Goal: Information Seeking & Learning: Stay updated

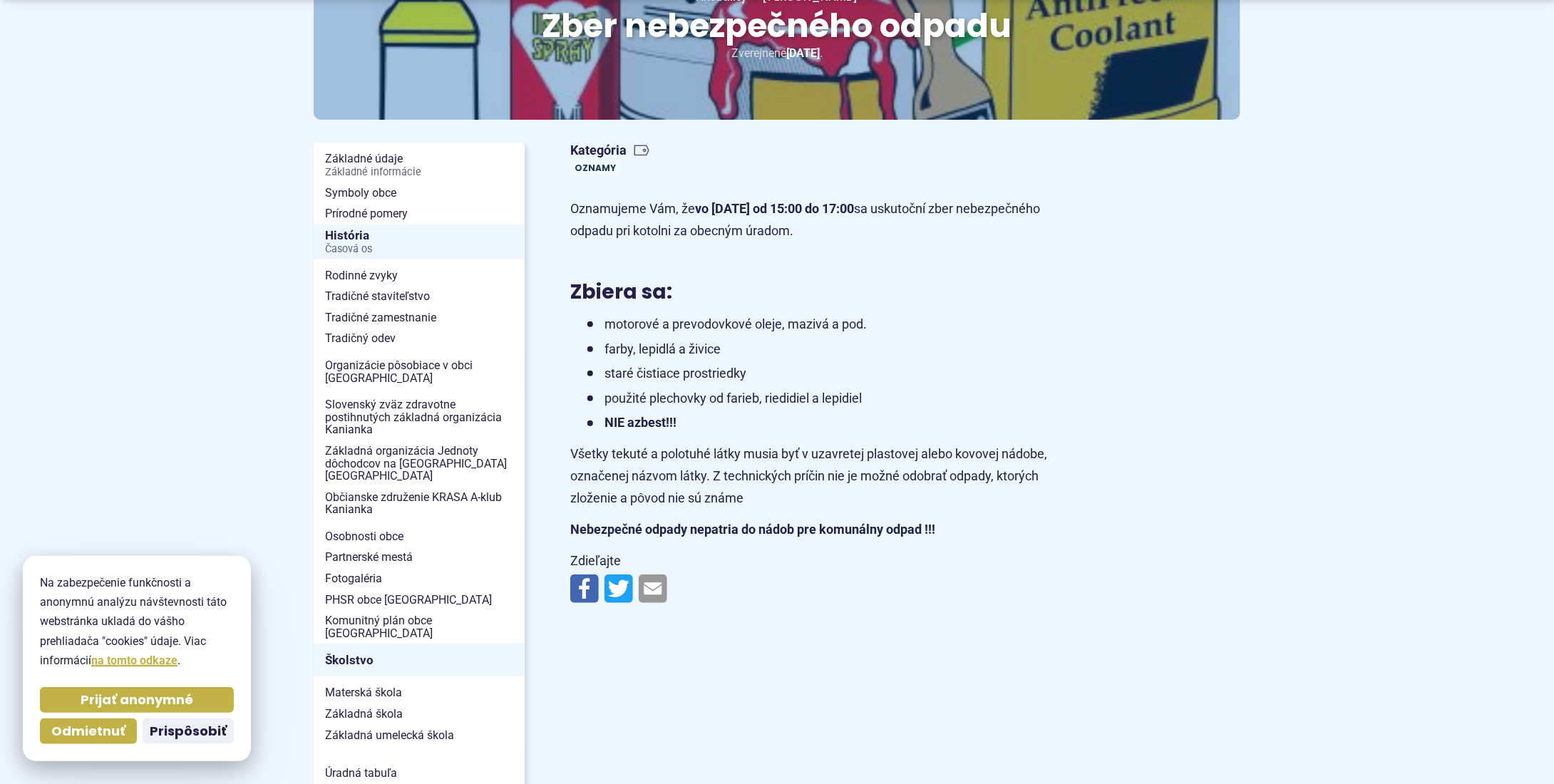
scroll to position [214, 0]
click at [101, 728] on span "Odmietnuť" at bounding box center [88, 731] width 74 height 17
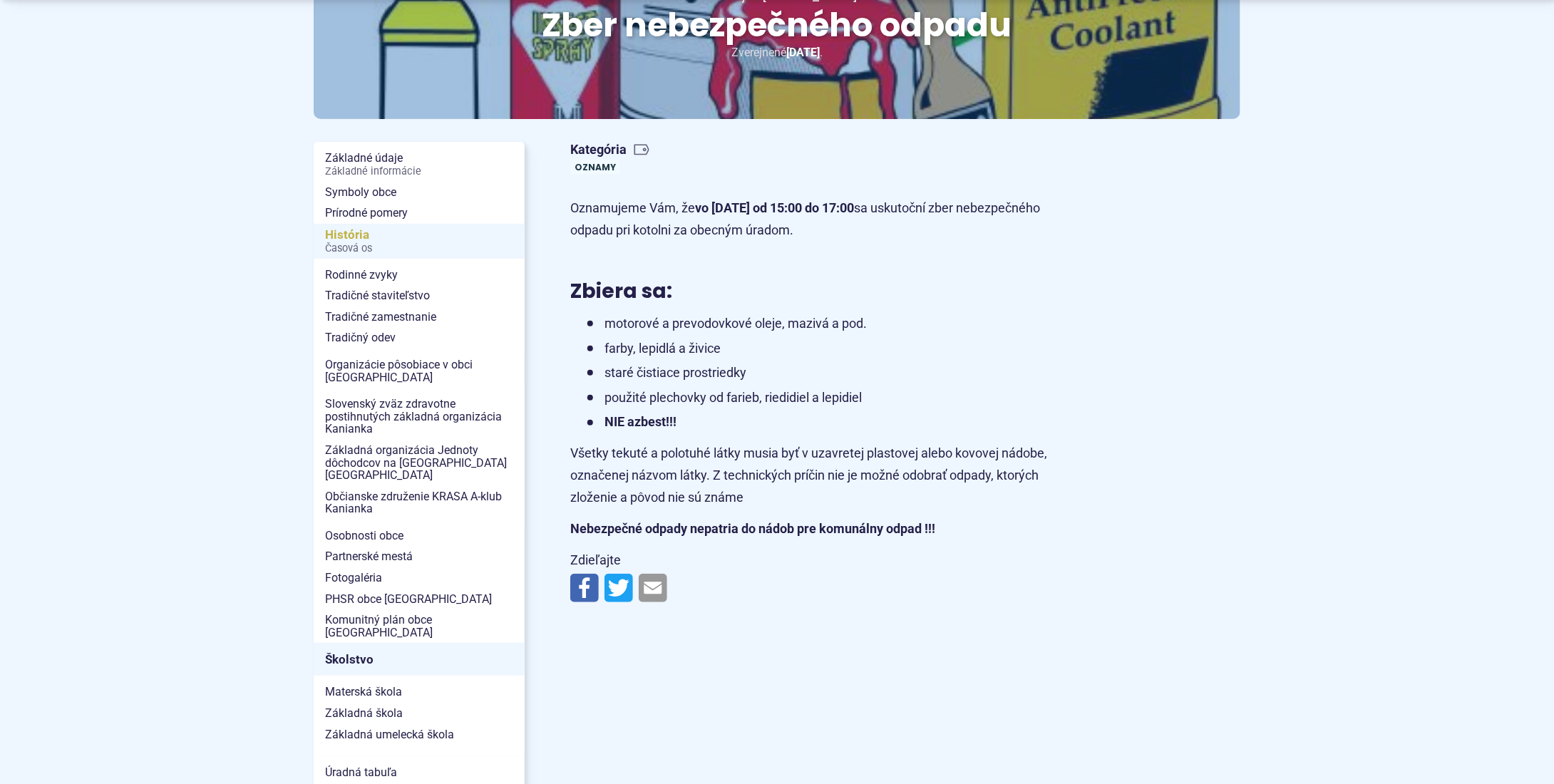
click at [358, 238] on span "História Časová os" at bounding box center [419, 241] width 188 height 35
click at [602, 164] on link "Oznamy" at bounding box center [594, 167] width 50 height 15
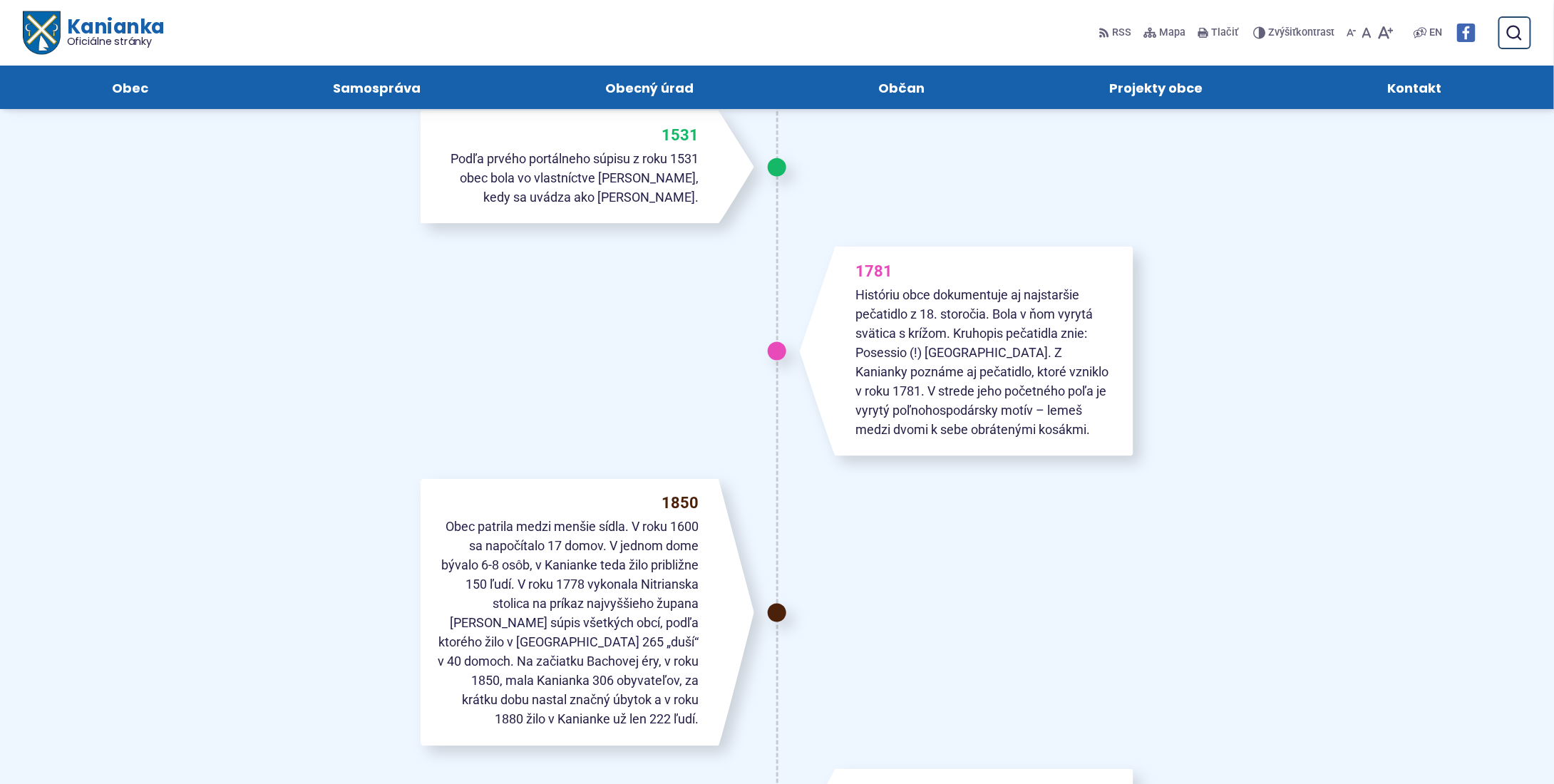
scroll to position [713, 0]
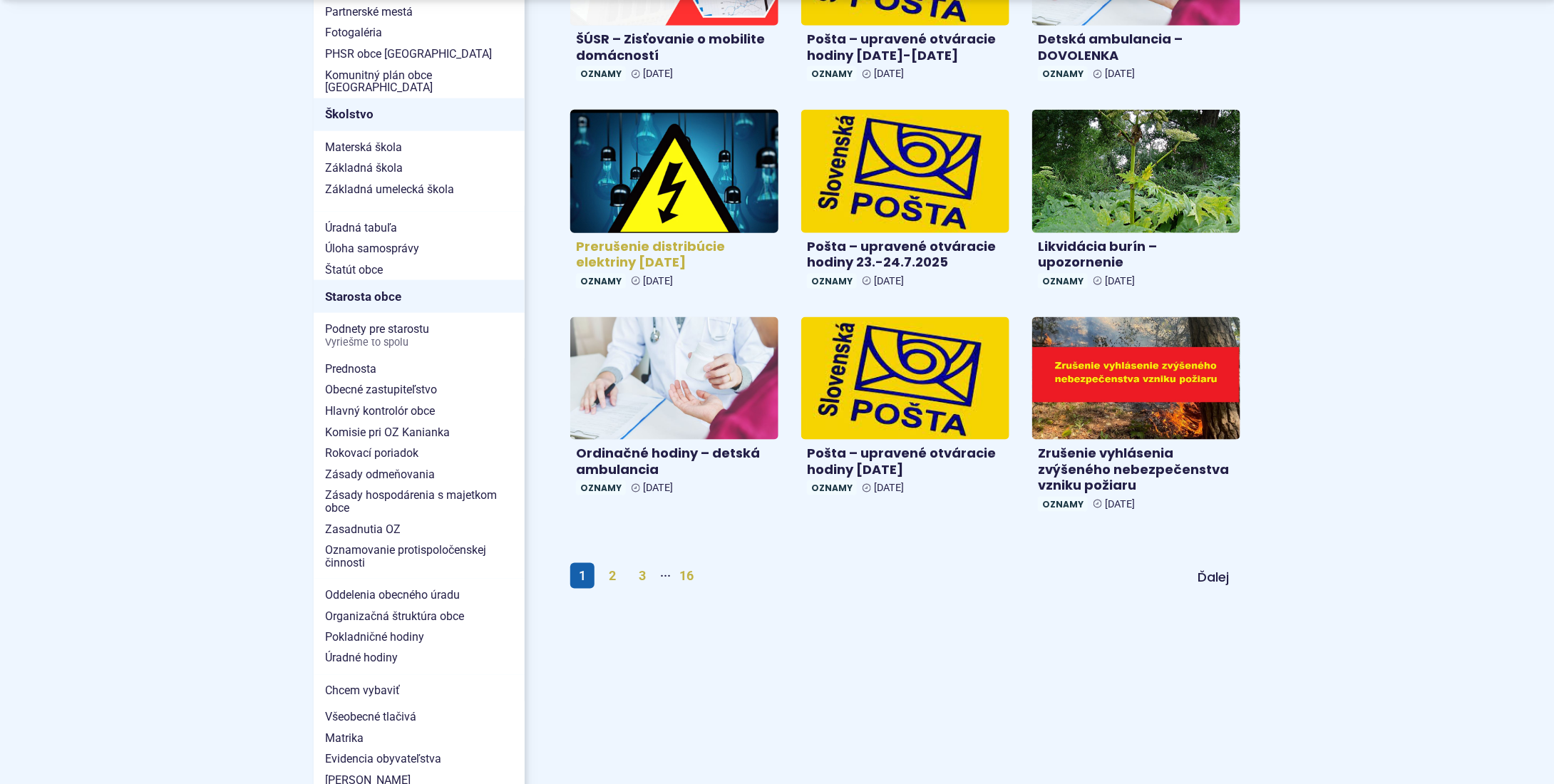
scroll to position [713, 0]
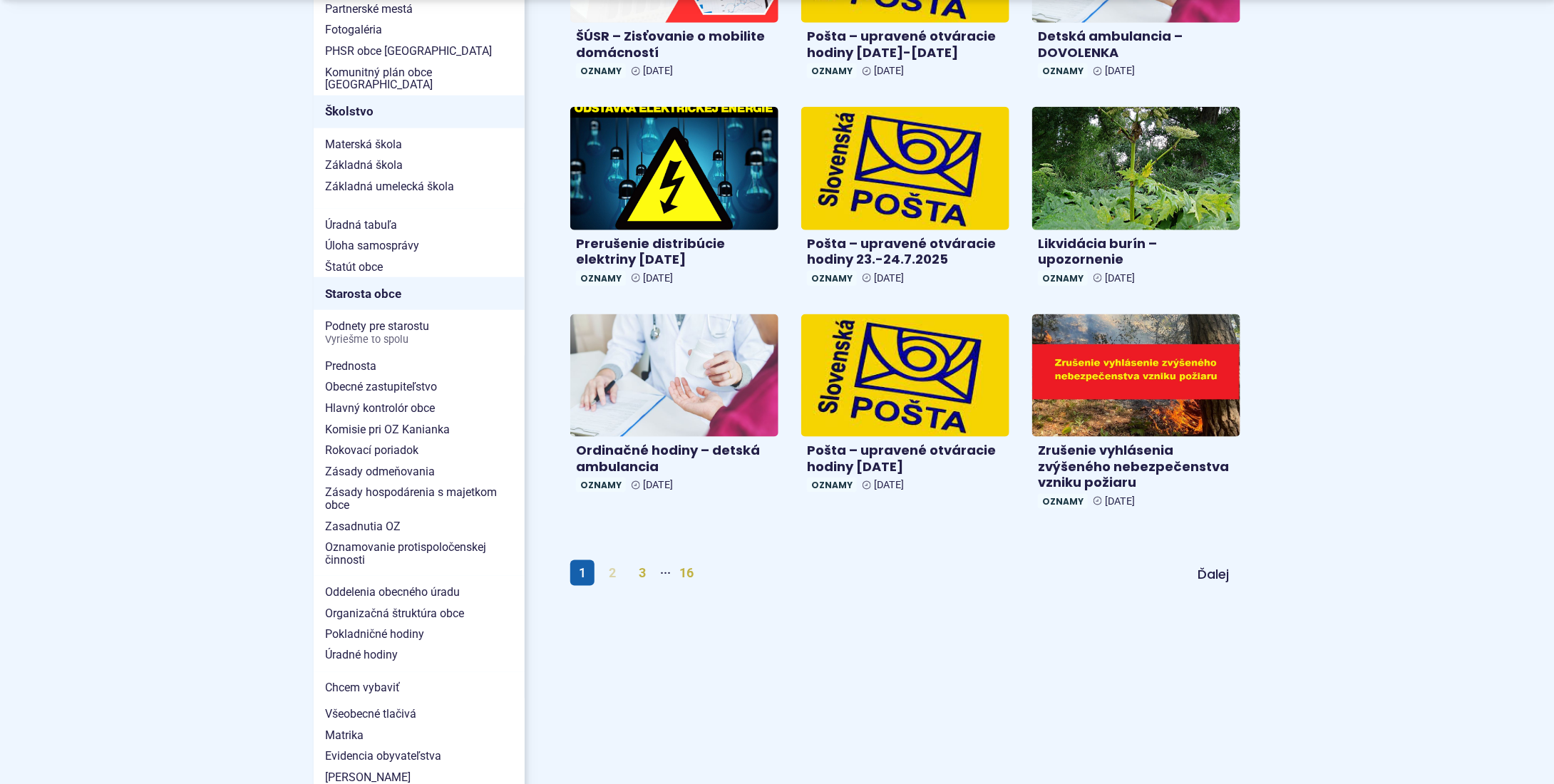
click at [616, 571] on link "2" at bounding box center [613, 572] width 25 height 25
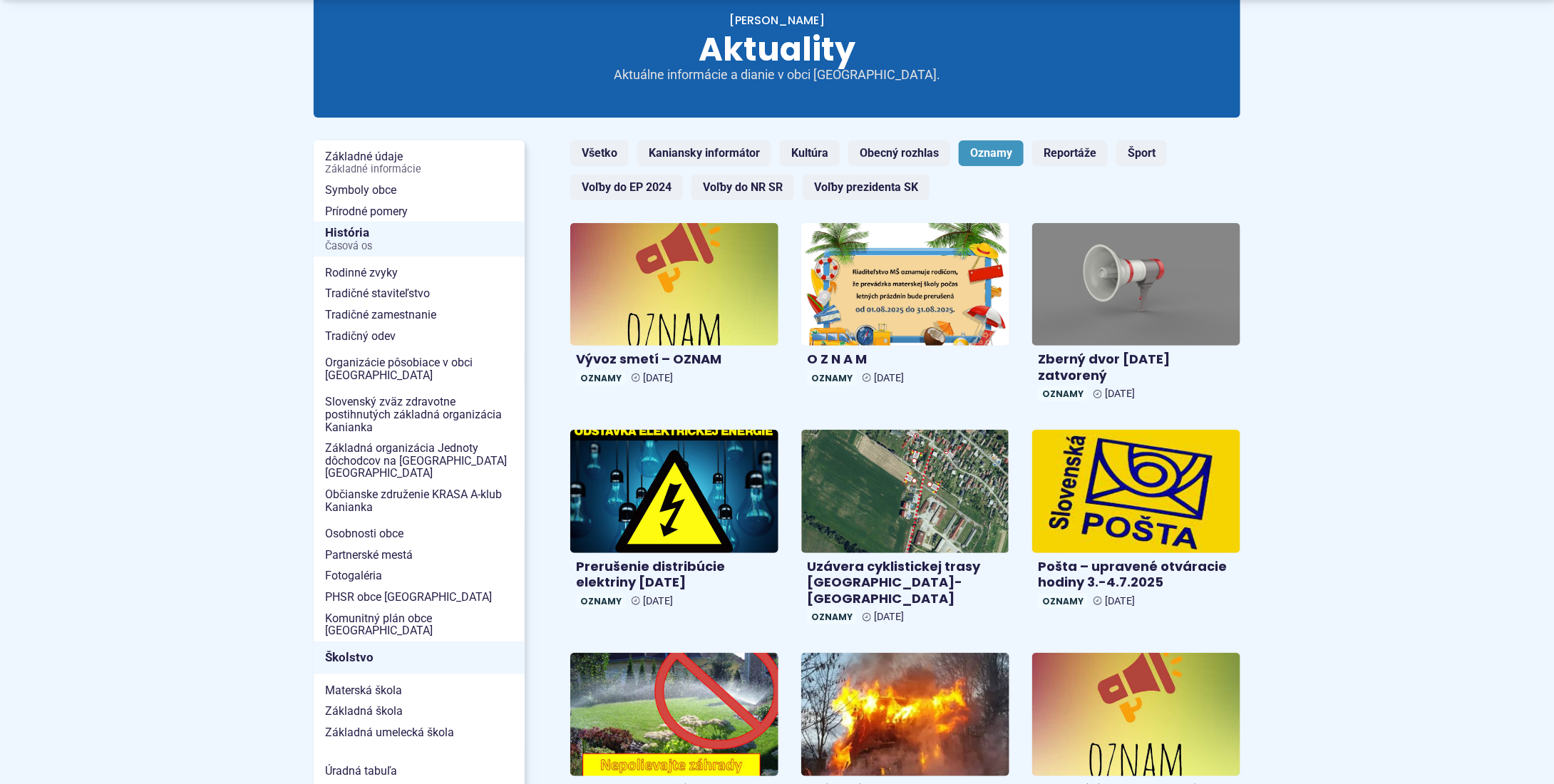
scroll to position [214, 0]
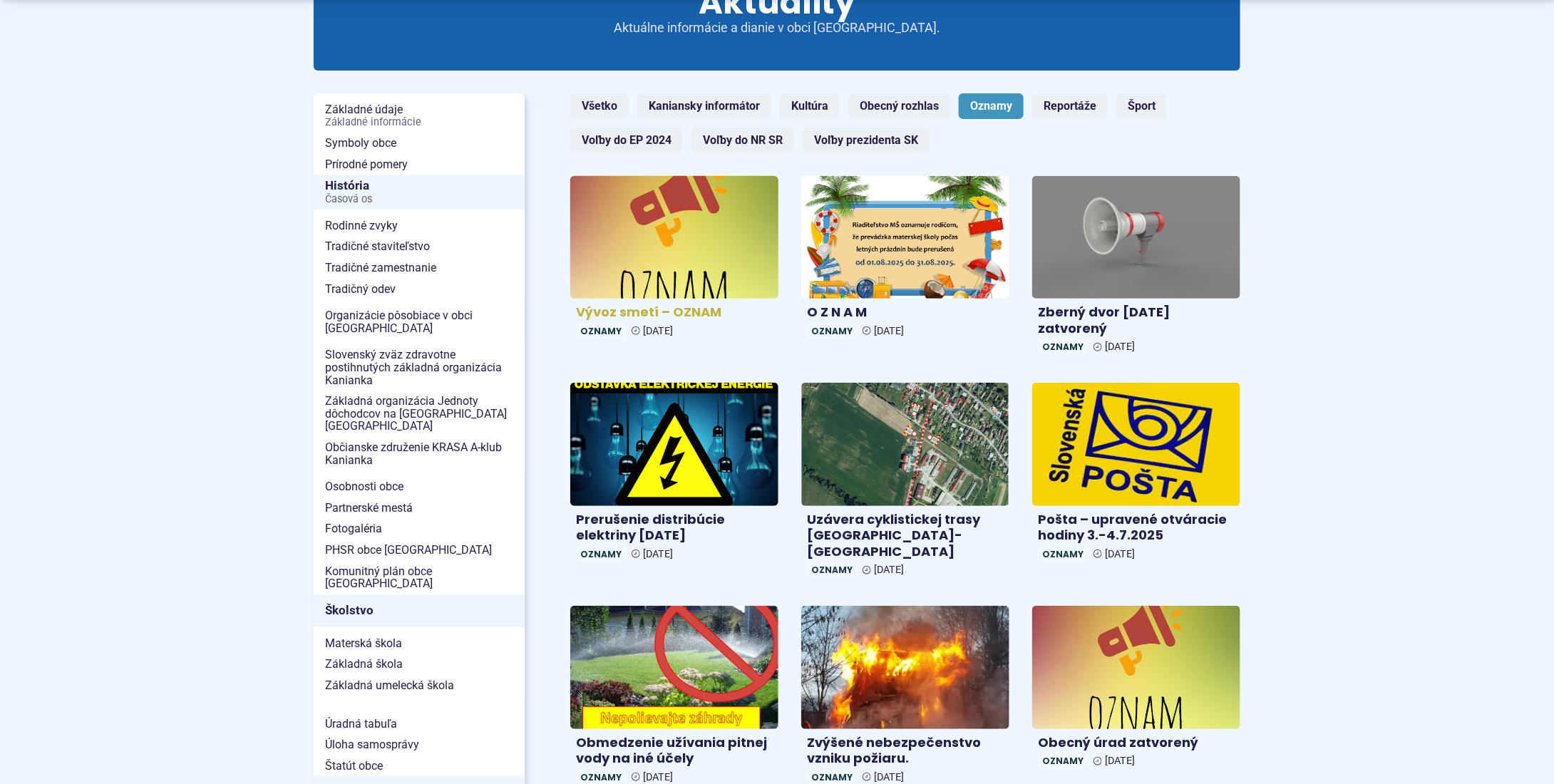
click at [707, 254] on img at bounding box center [674, 237] width 240 height 141
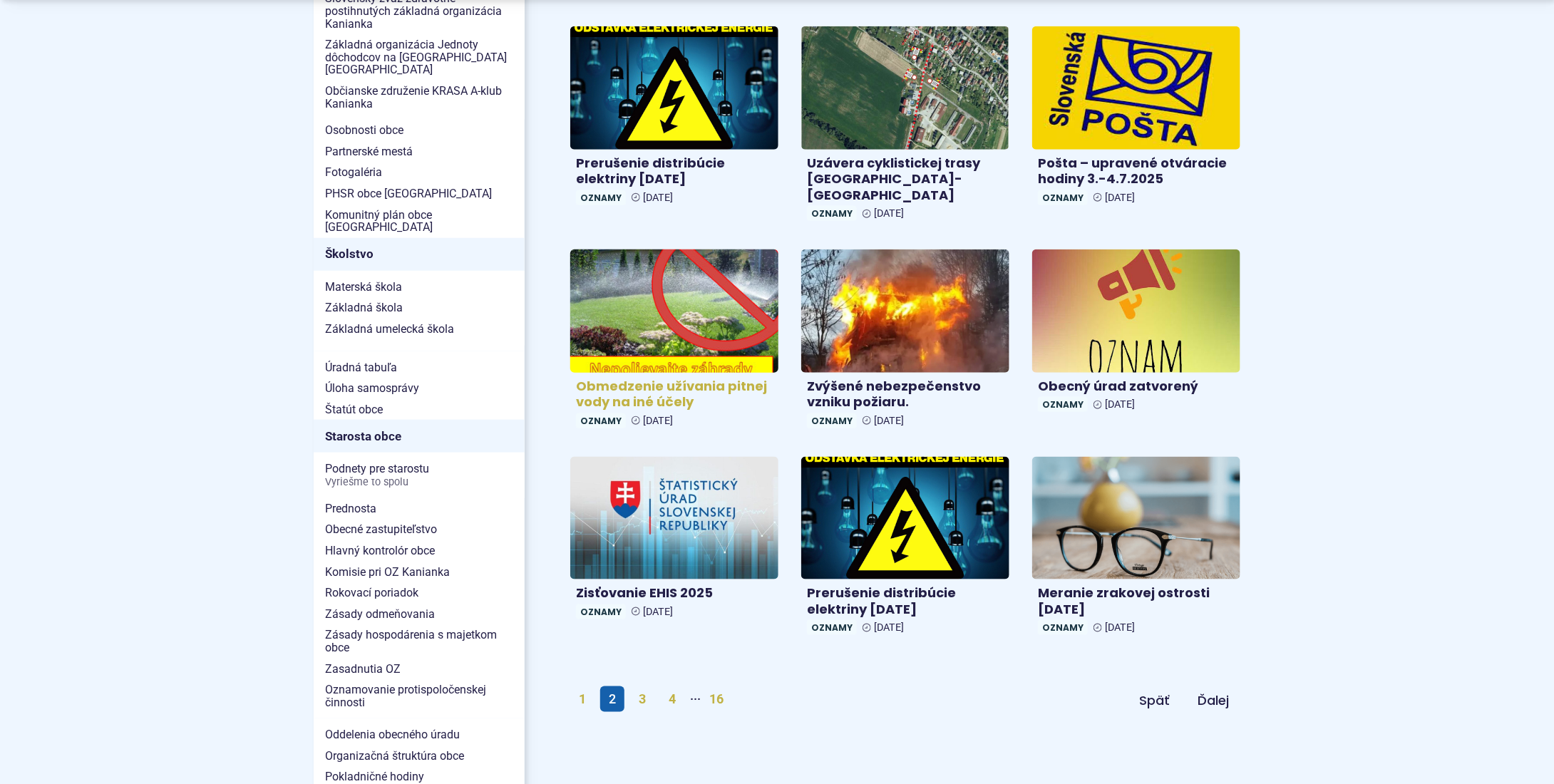
scroll to position [642, 0]
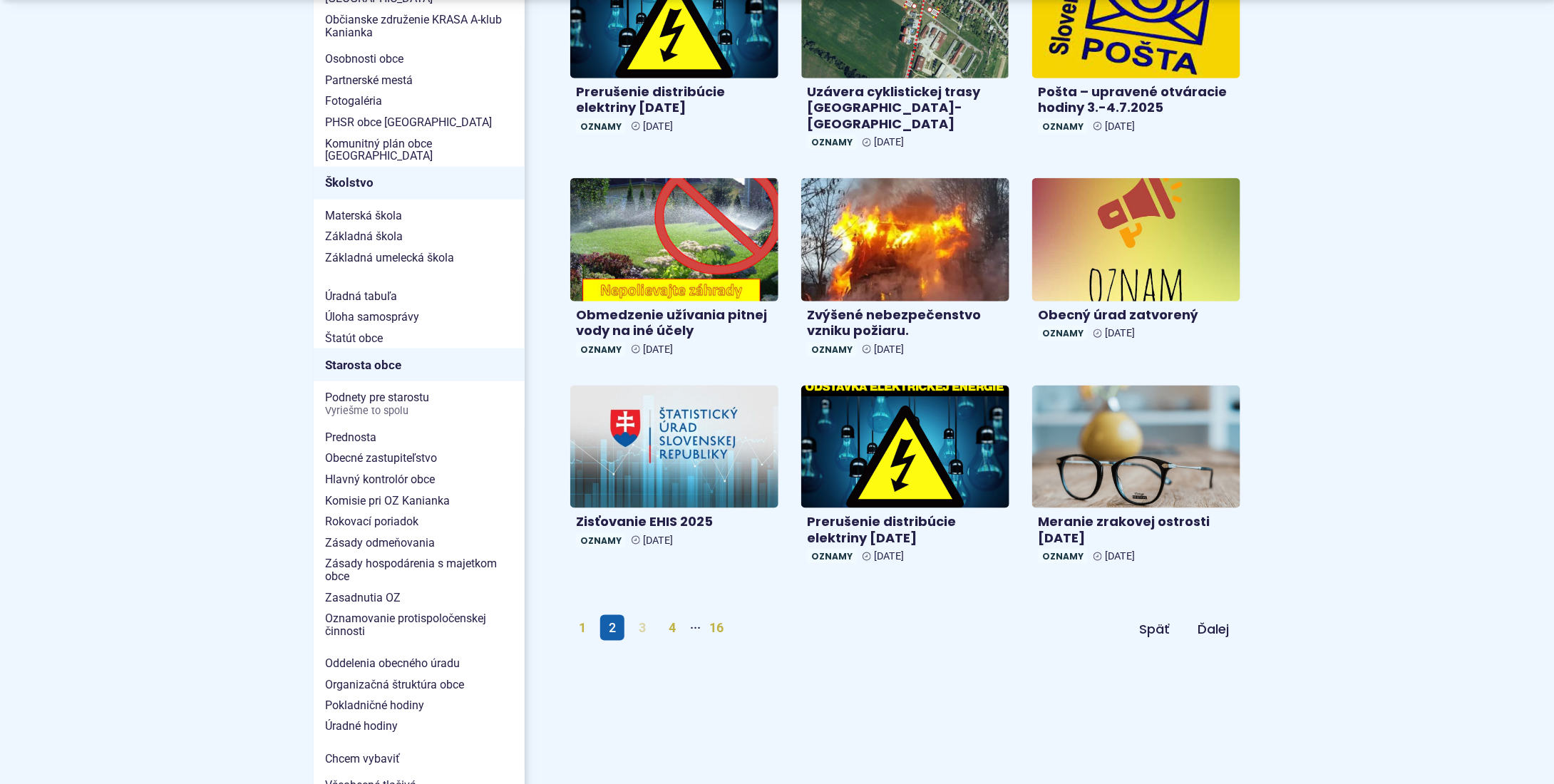
click at [642, 615] on link "3" at bounding box center [643, 628] width 25 height 25
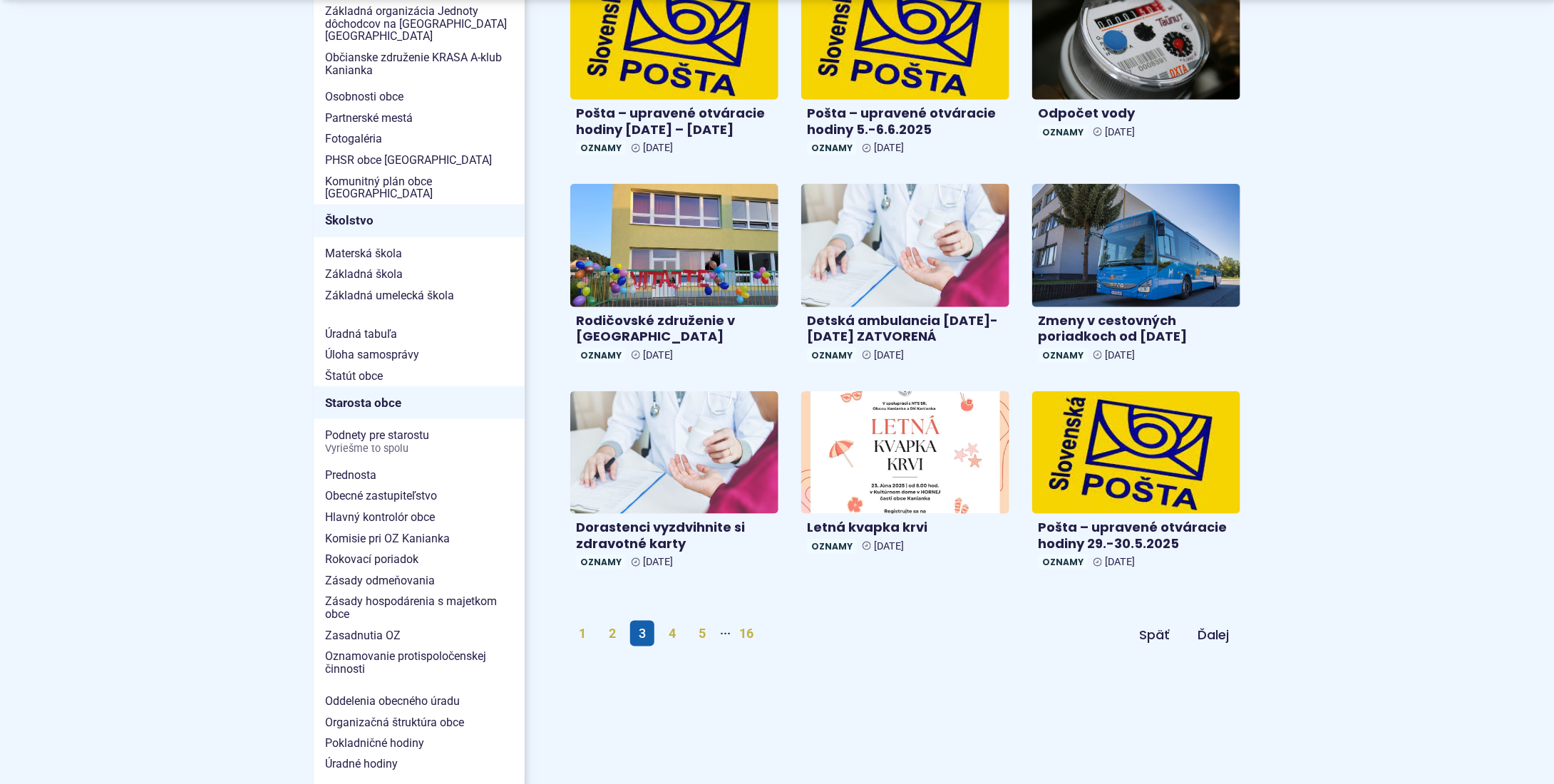
scroll to position [642, 0]
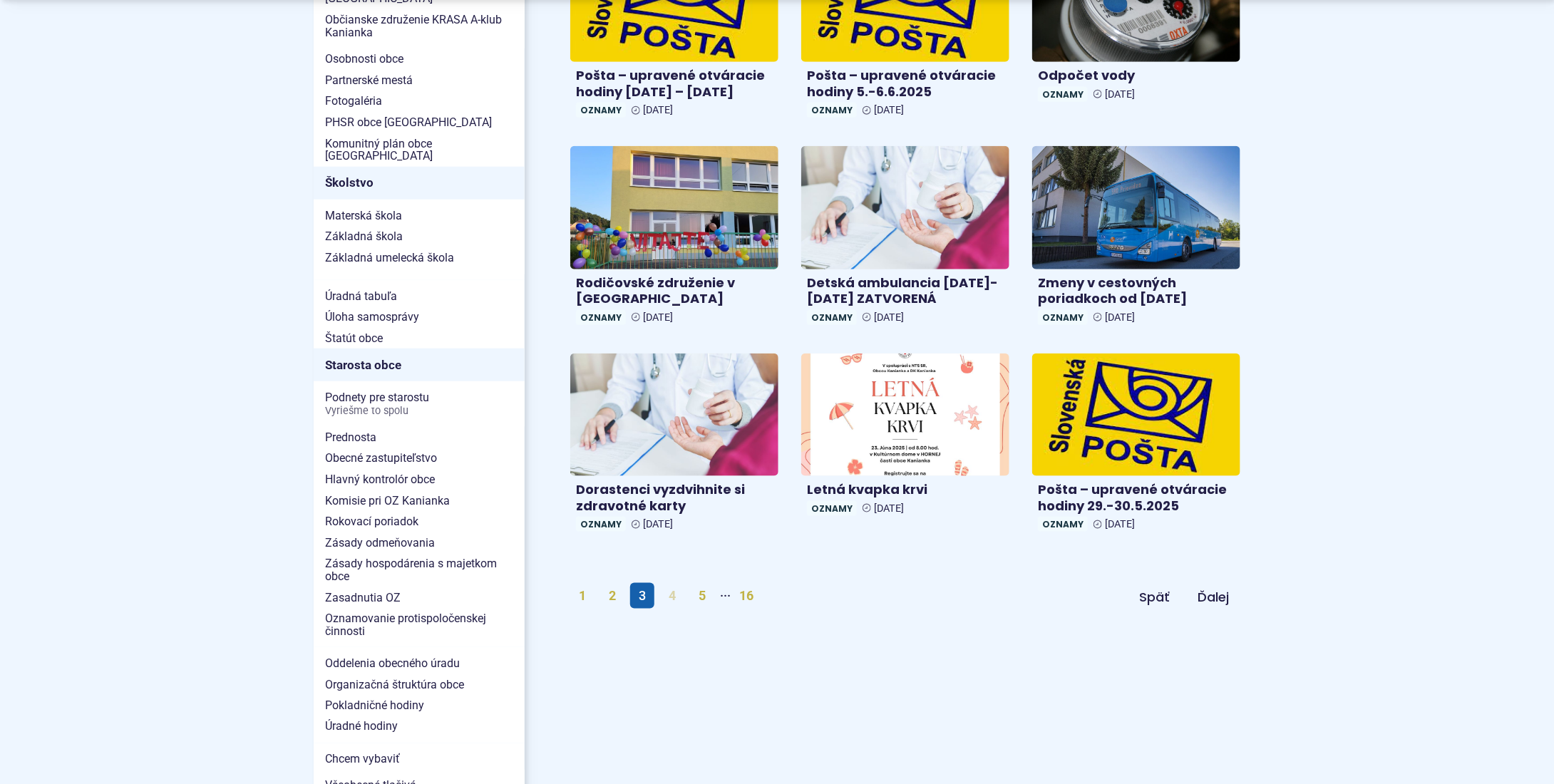
click at [674, 596] on link "4" at bounding box center [673, 595] width 25 height 25
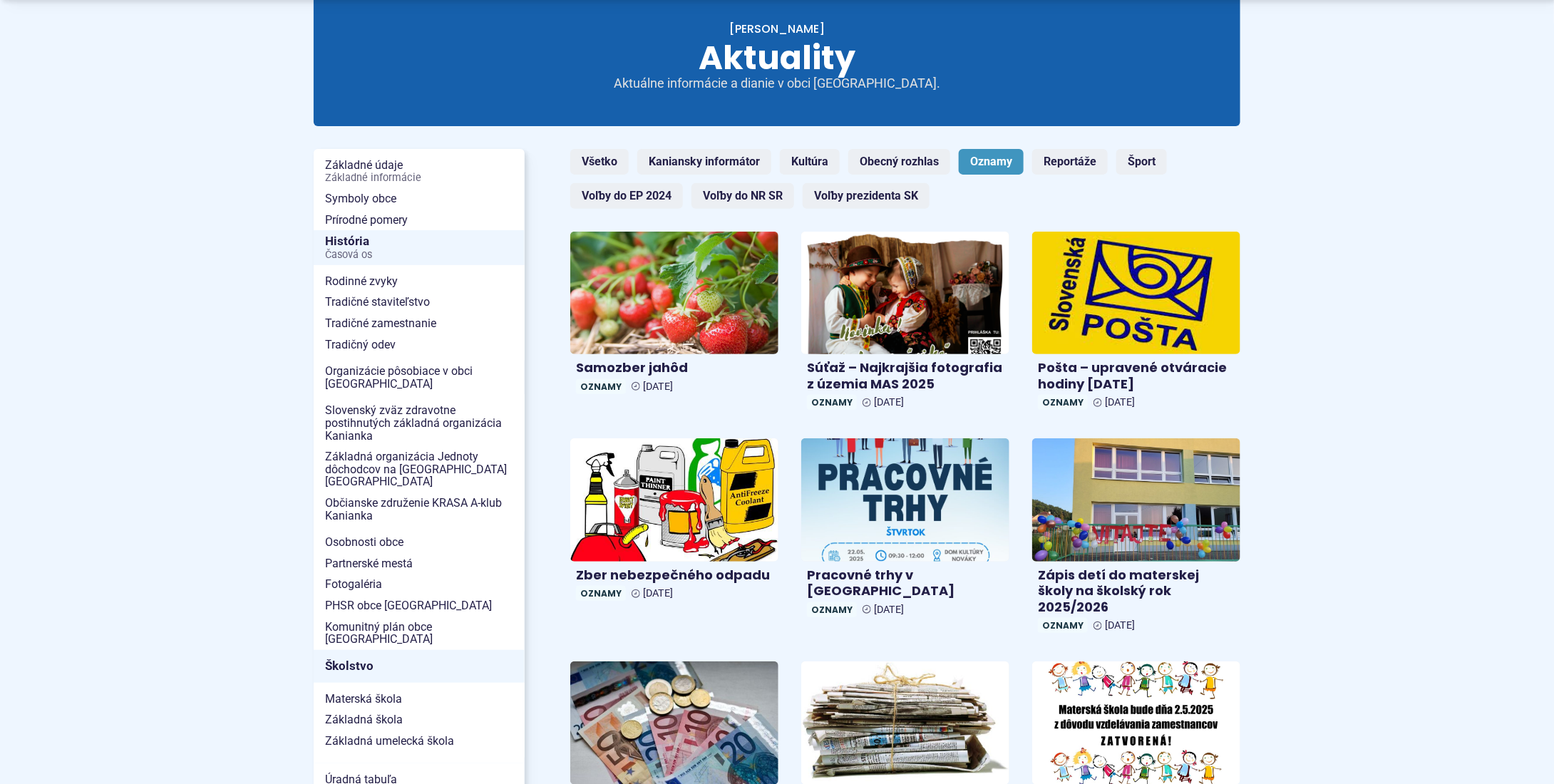
scroll to position [214, 0]
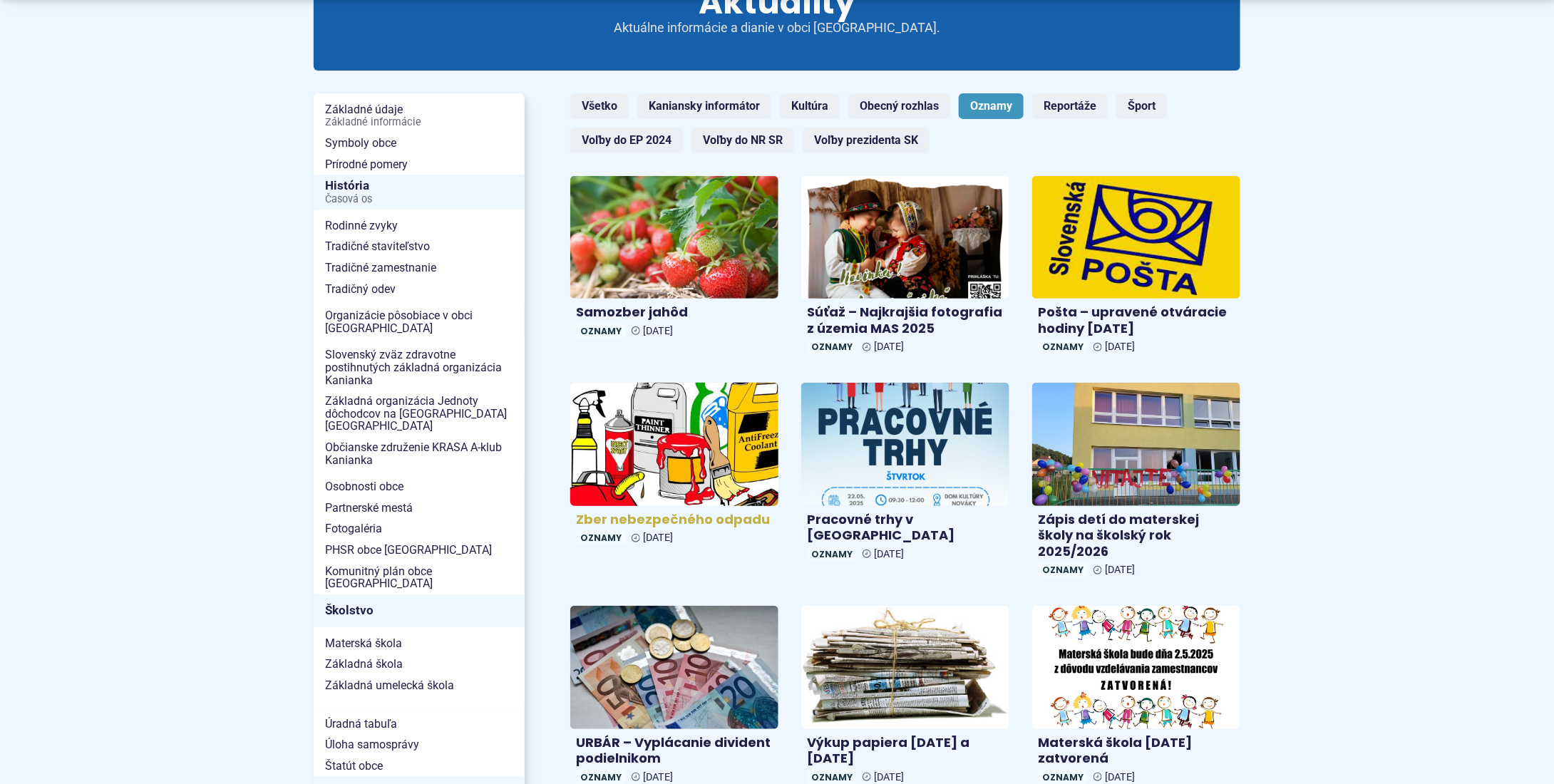
click at [676, 428] on img at bounding box center [674, 443] width 240 height 141
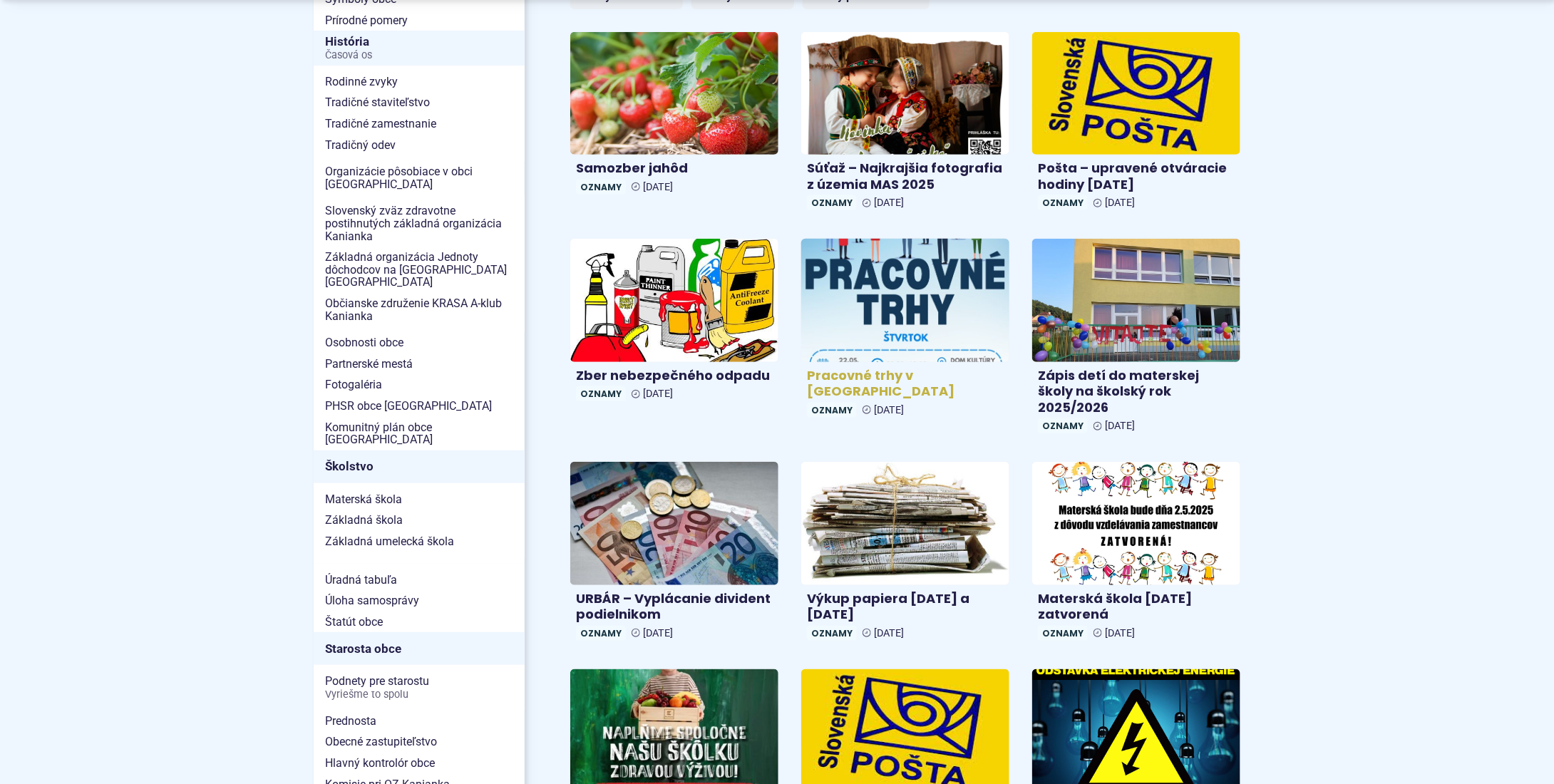
scroll to position [499, 0]
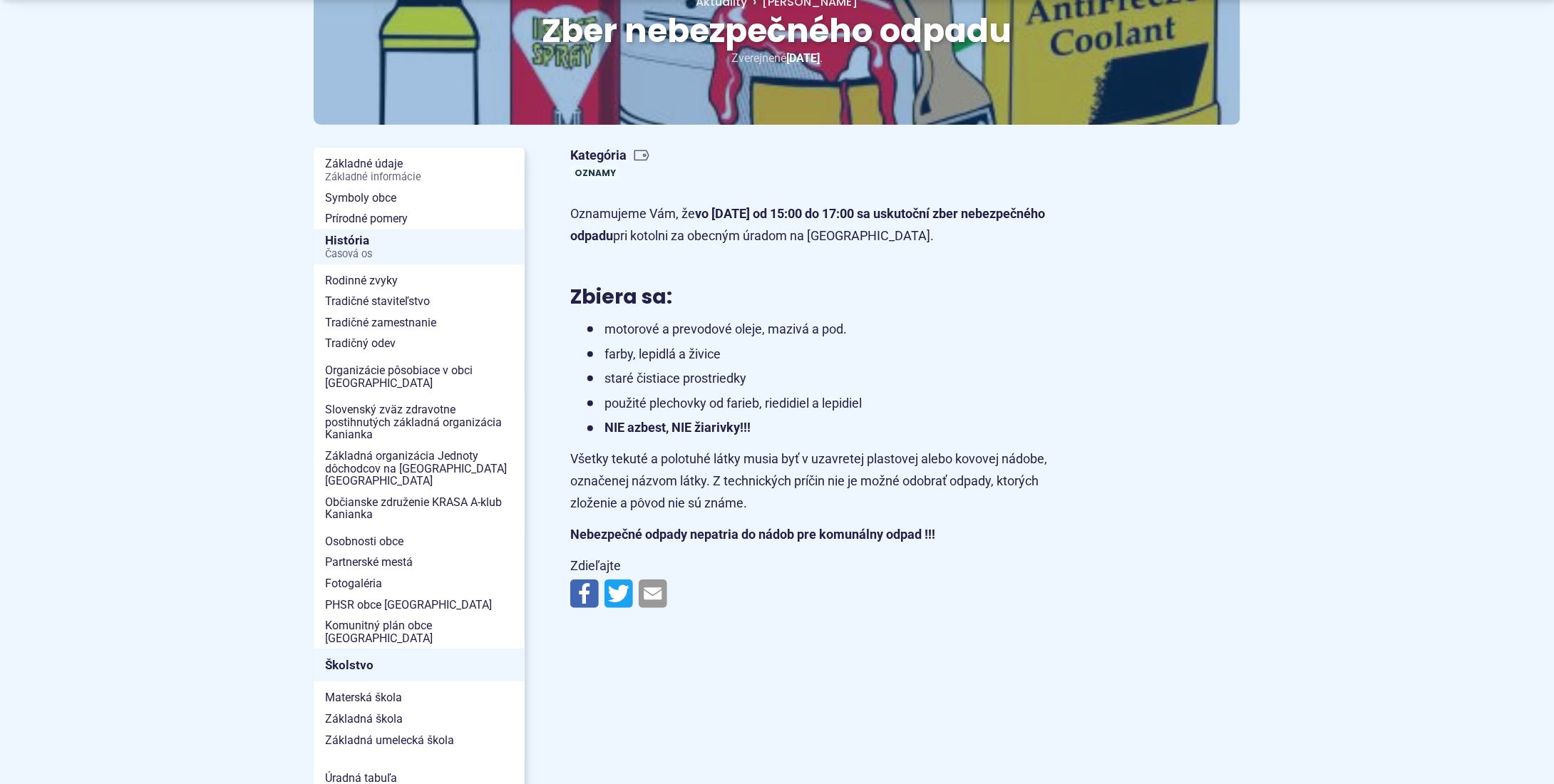
scroll to position [214, 0]
